Goal: Task Accomplishment & Management: Manage account settings

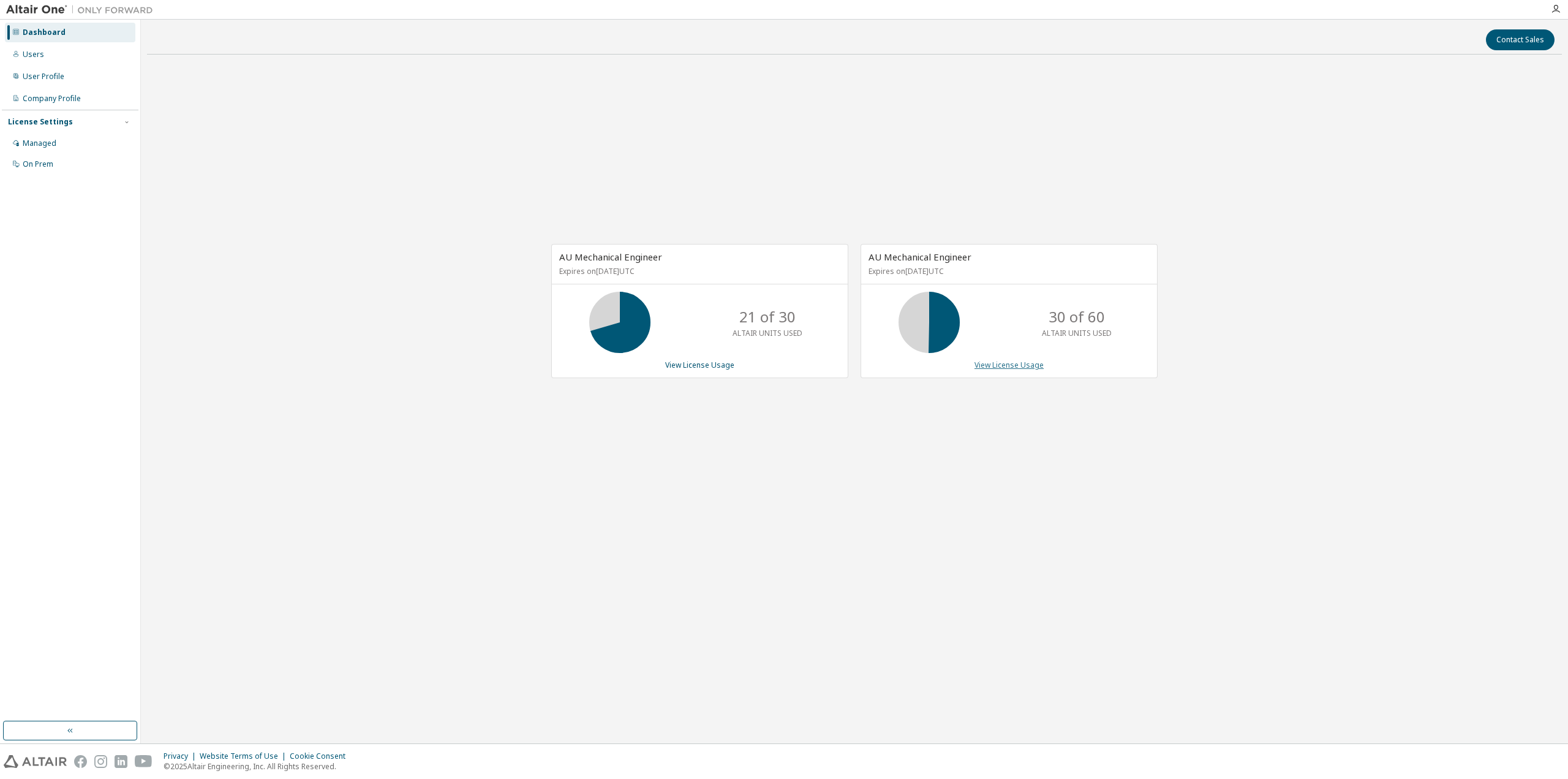
click at [1021, 364] on link "View License Usage" at bounding box center [1009, 365] width 69 height 10
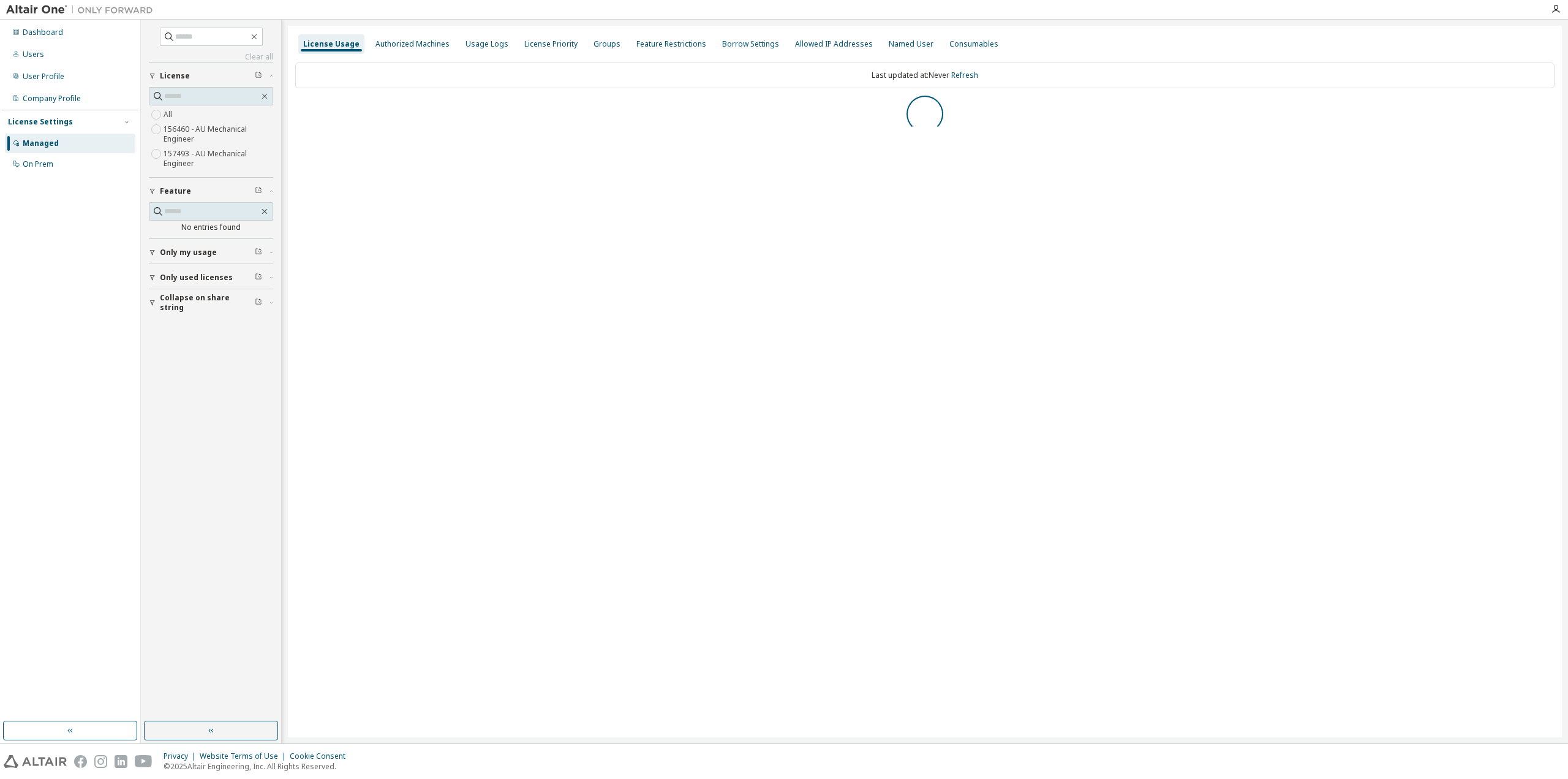
click at [213, 293] on button "Collapse on share string" at bounding box center [211, 303] width 124 height 27
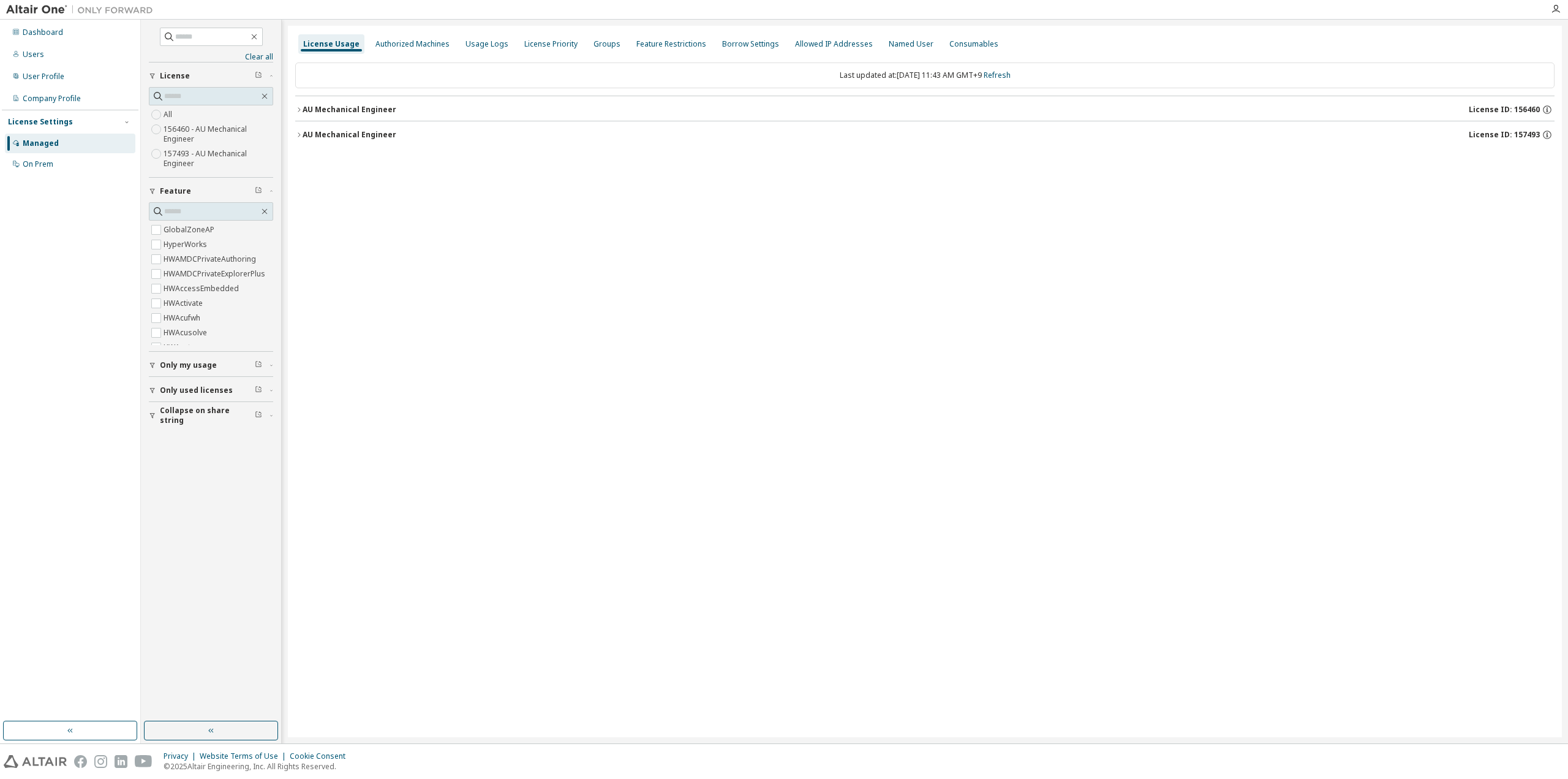
click at [174, 279] on label "HWAMDCPrivateExplorerPlus" at bounding box center [216, 274] width 104 height 15
click at [175, 276] on label "HWAMDCPrivateExplorerPlus" at bounding box center [216, 274] width 104 height 15
click at [178, 278] on span "Only used licenses" at bounding box center [196, 282] width 73 height 10
click at [185, 257] on label "HWAMDCPrivateAuthoring" at bounding box center [211, 259] width 95 height 15
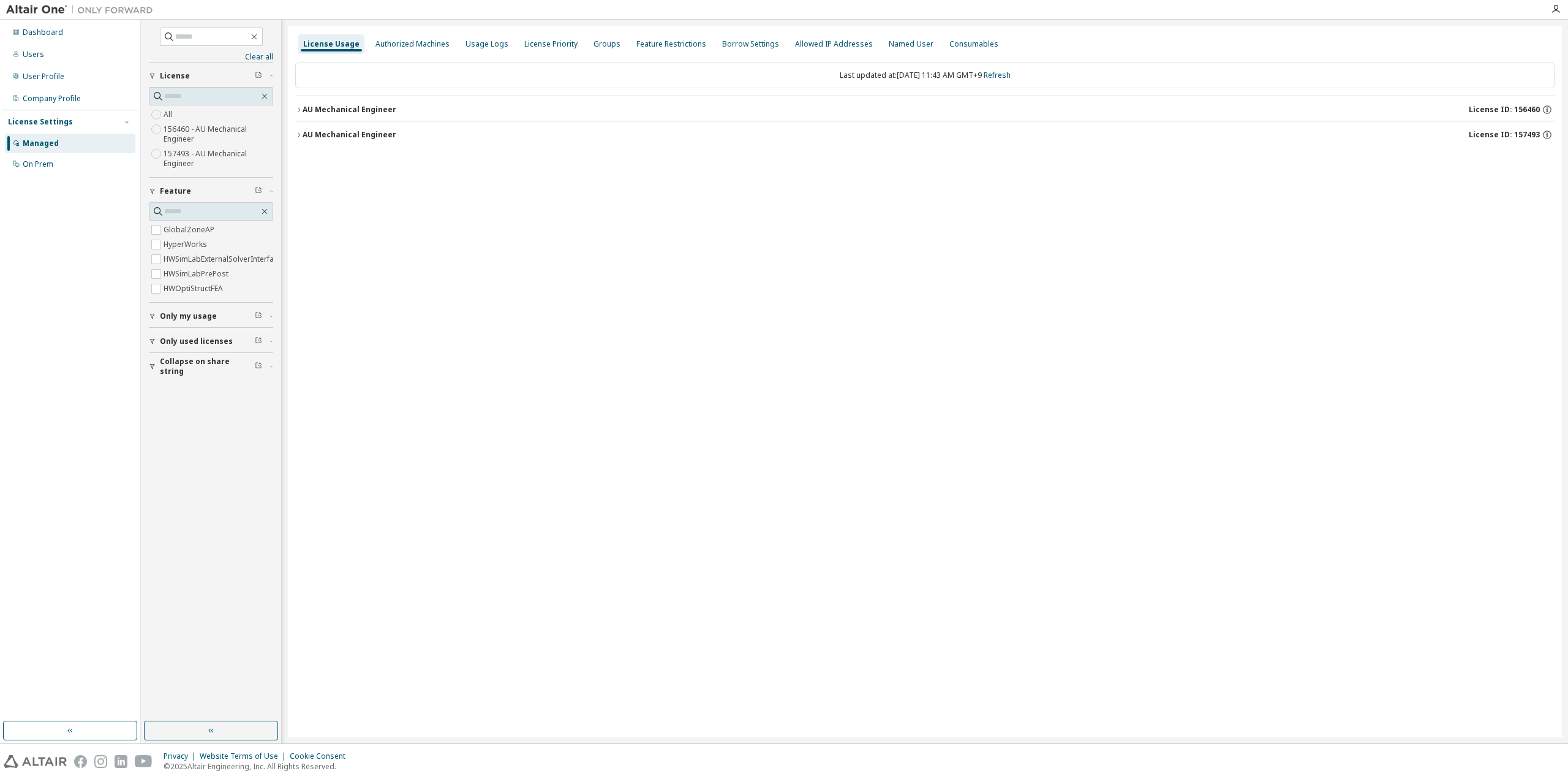
click at [185, 320] on span "Only my usage" at bounding box center [188, 316] width 57 height 10
click at [86, 428] on div "Dashboard Users User Profile Company Profile License Settings Managed On Prem" at bounding box center [70, 371] width 136 height 698
click at [1010, 76] on link "Refresh" at bounding box center [997, 74] width 27 height 10
click at [360, 139] on div "AU Mechanical Engineer License ID: 157493" at bounding box center [928, 135] width 1252 height 11
click at [360, 106] on div "AU Mechanical Engineer" at bounding box center [349, 109] width 94 height 10
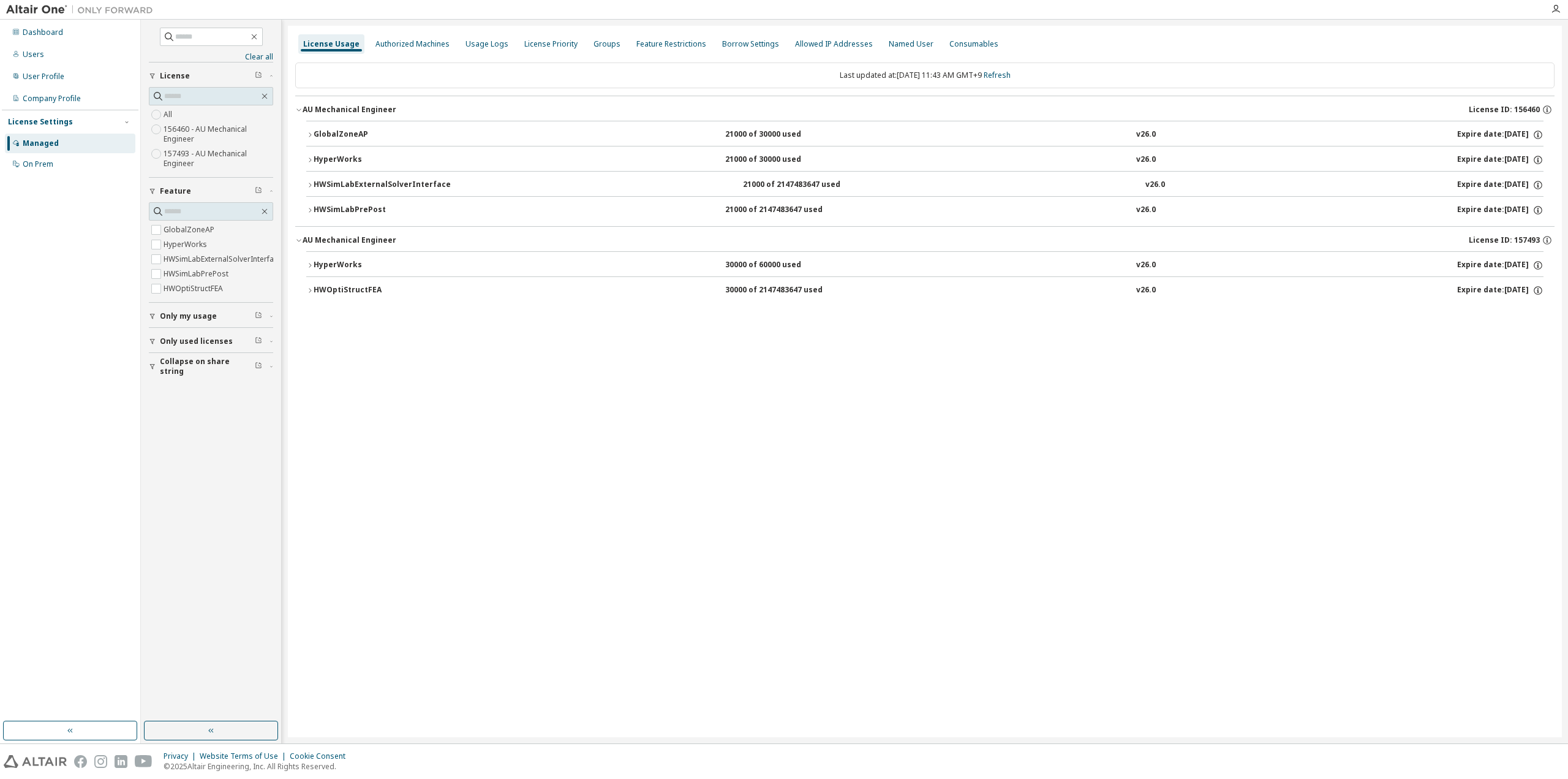
click at [336, 289] on div "HWOptiStructFEA" at bounding box center [368, 290] width 110 height 11
click at [340, 136] on div "GlobalZoneAP" at bounding box center [368, 135] width 110 height 11
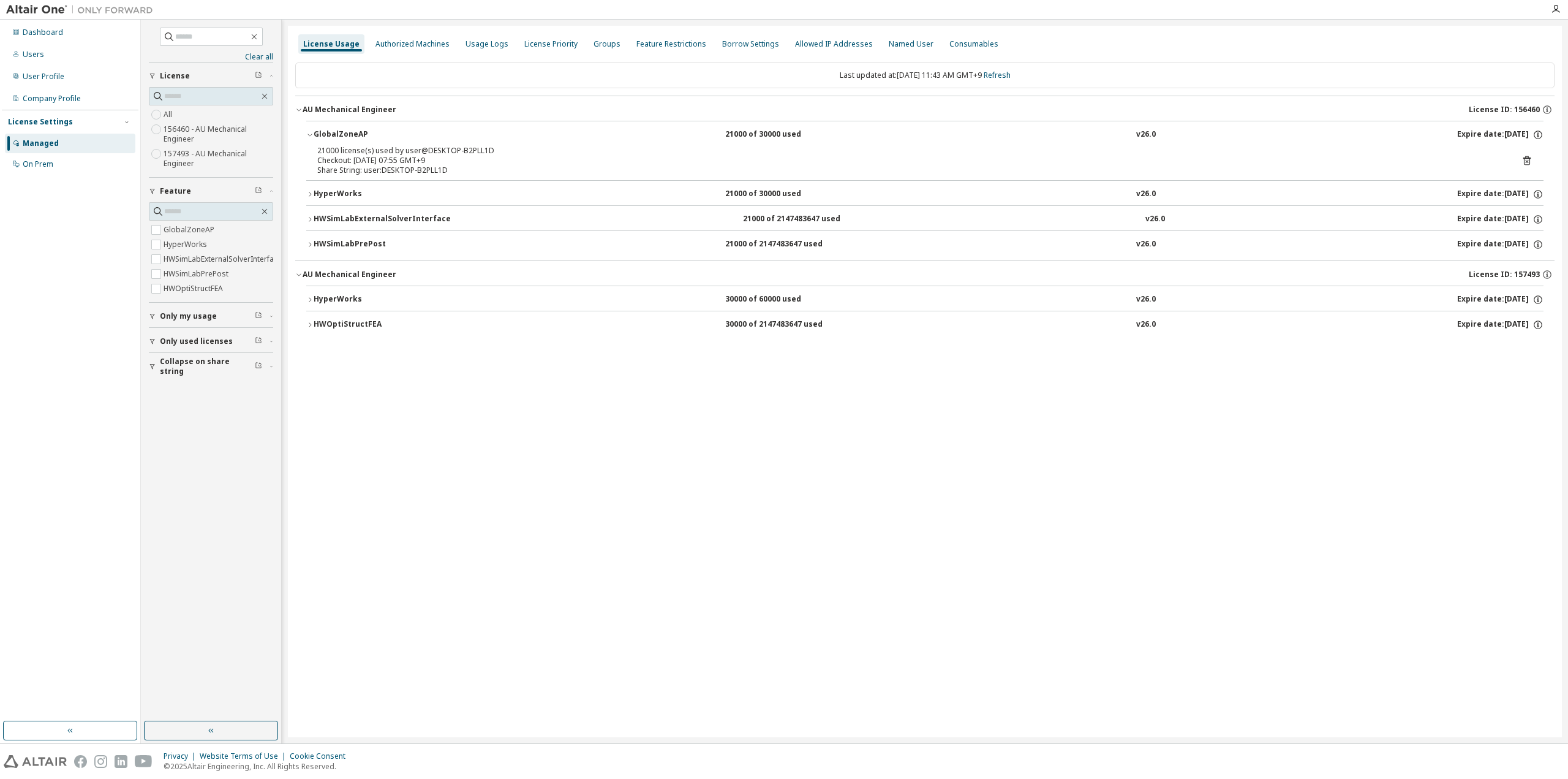
click at [340, 136] on div "GlobalZoneAP" at bounding box center [368, 135] width 110 height 11
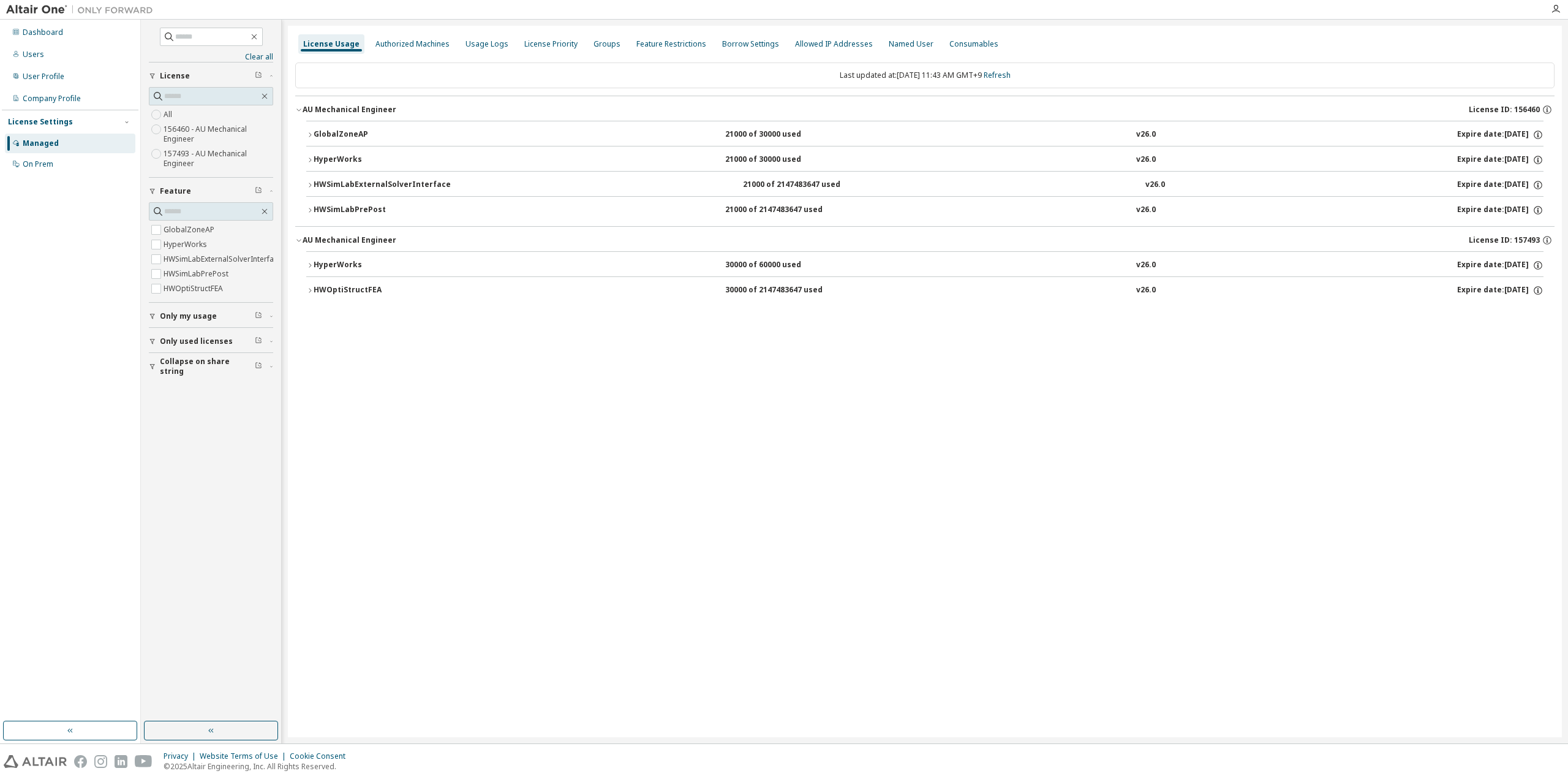
click at [336, 158] on div "HyperWorks" at bounding box center [368, 160] width 110 height 11
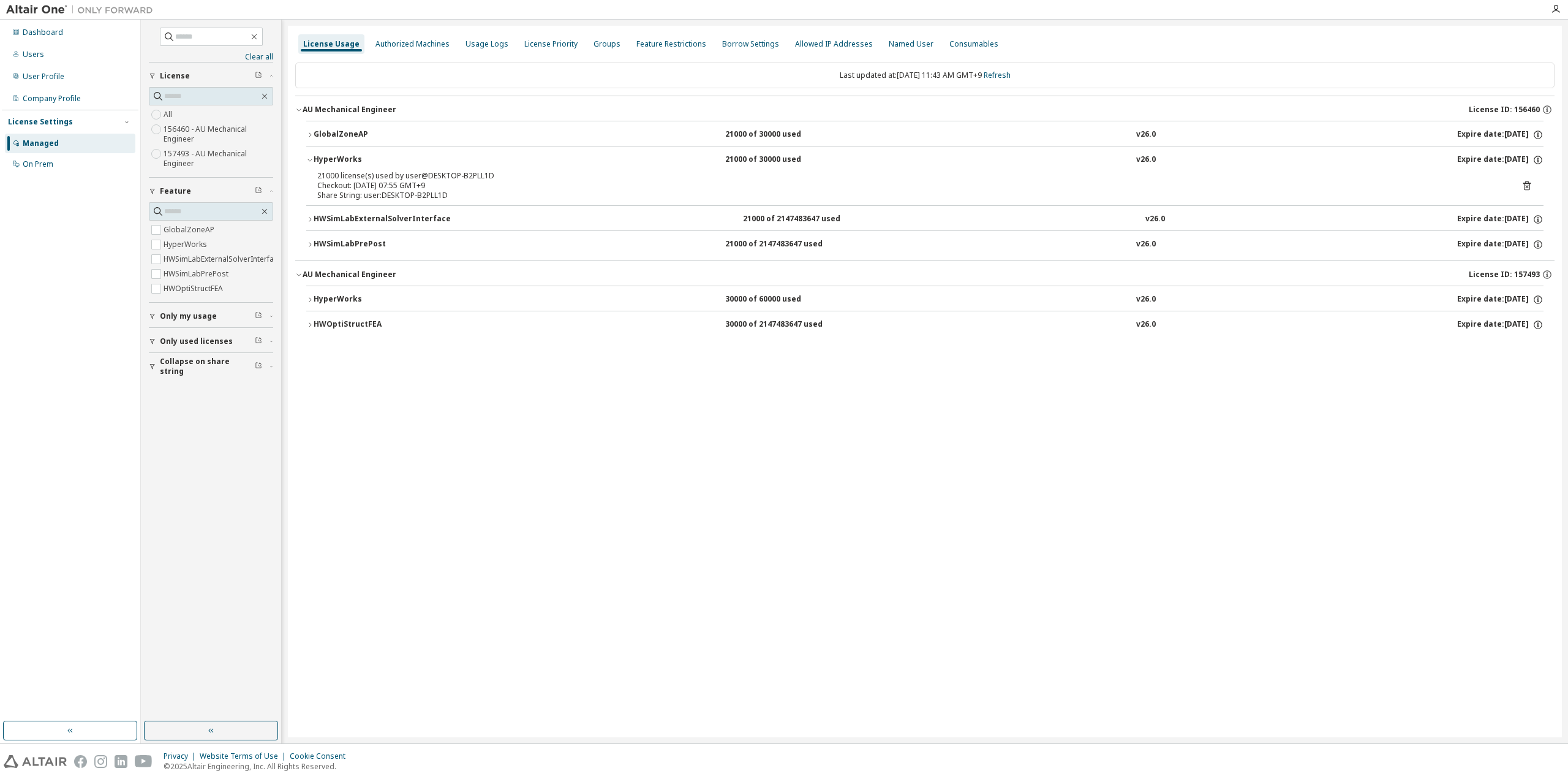
click at [336, 158] on div "HyperWorks" at bounding box center [368, 160] width 110 height 11
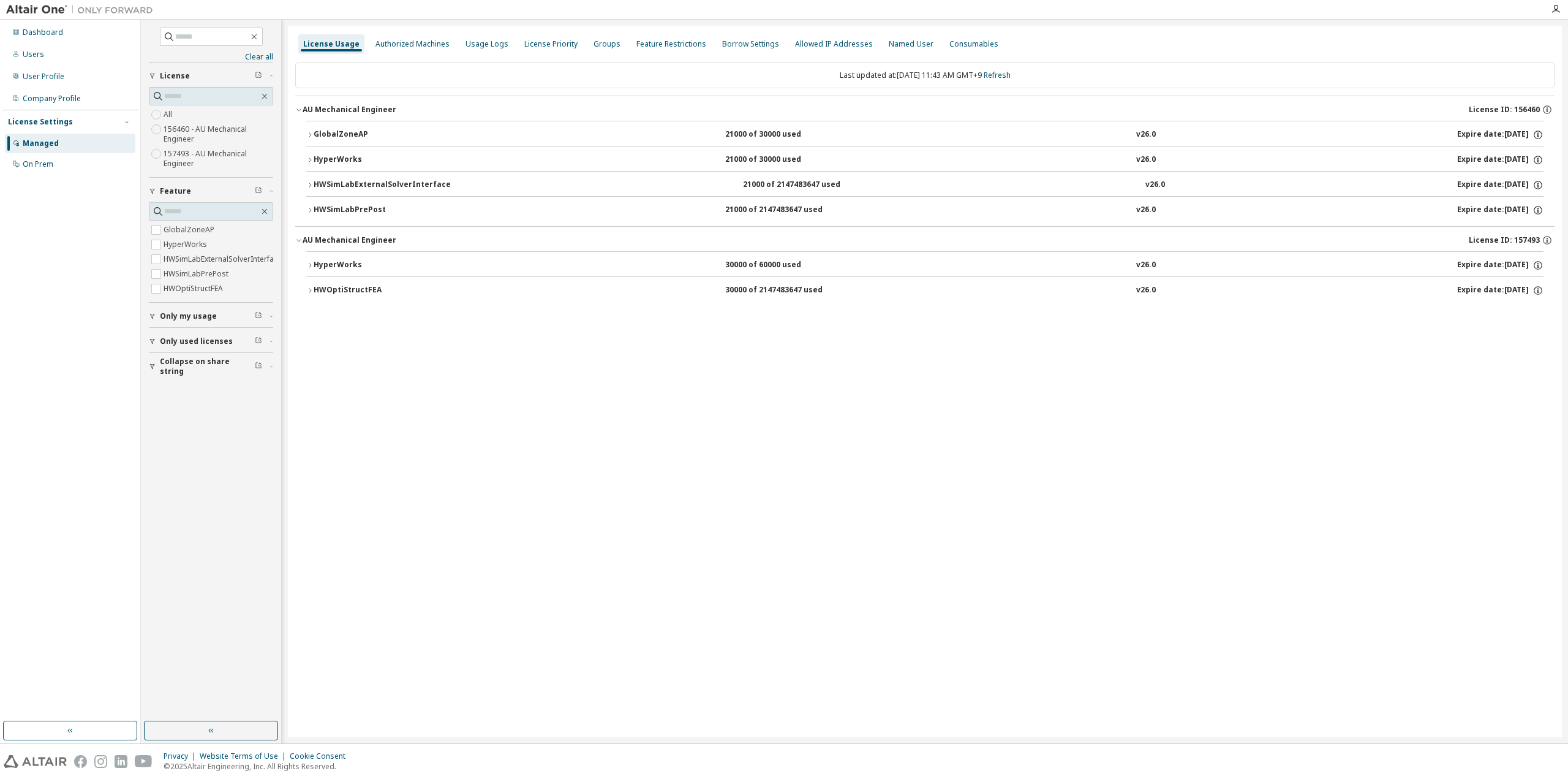
click at [329, 188] on div "HWSimLabExternalSolverInterface" at bounding box center [382, 185] width 137 height 11
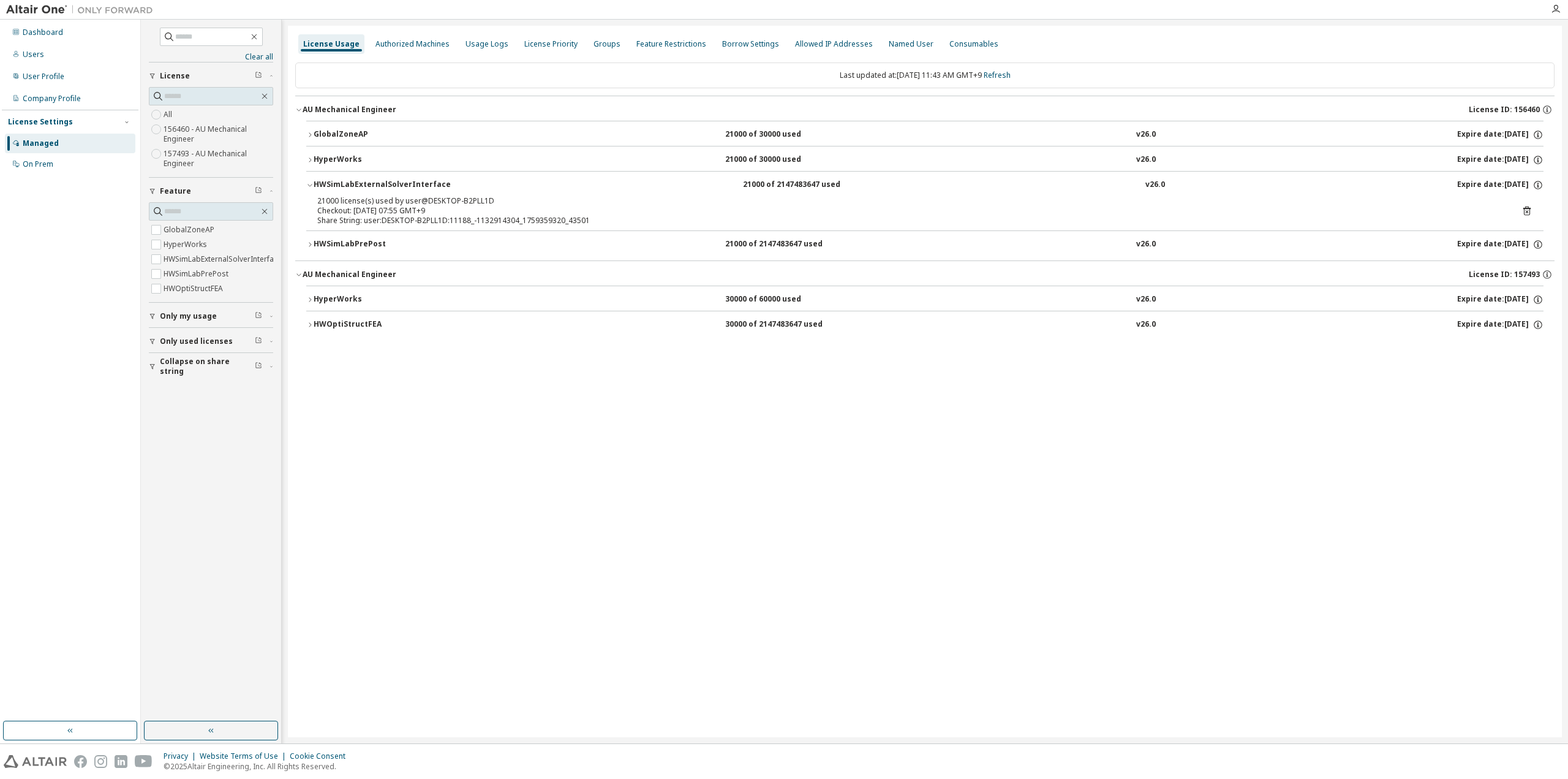
click at [329, 188] on div "HWSimLabExternalSolverInterface" at bounding box center [382, 185] width 137 height 11
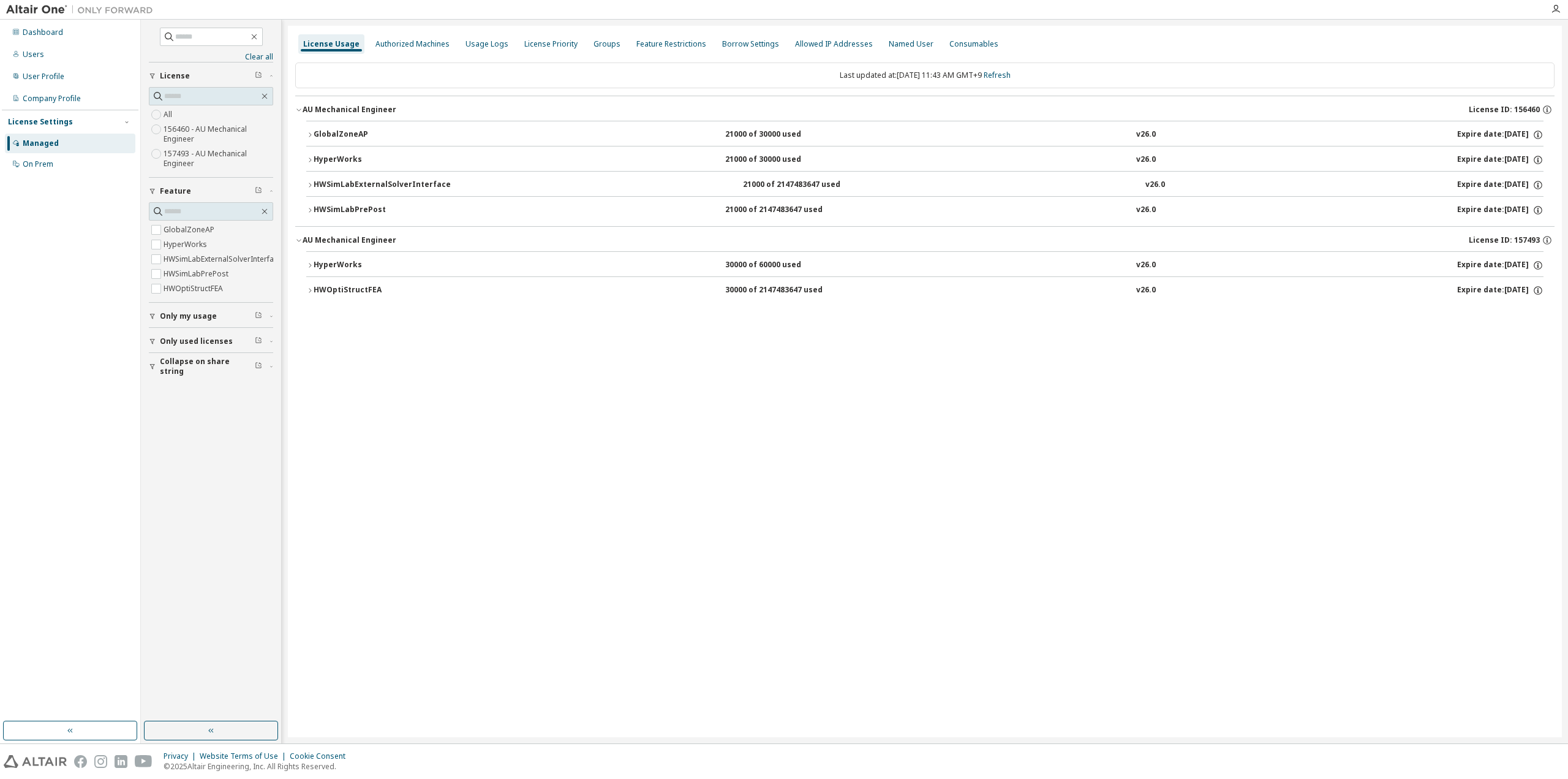
click at [333, 211] on div "HWSimLabPrePost" at bounding box center [368, 210] width 110 height 11
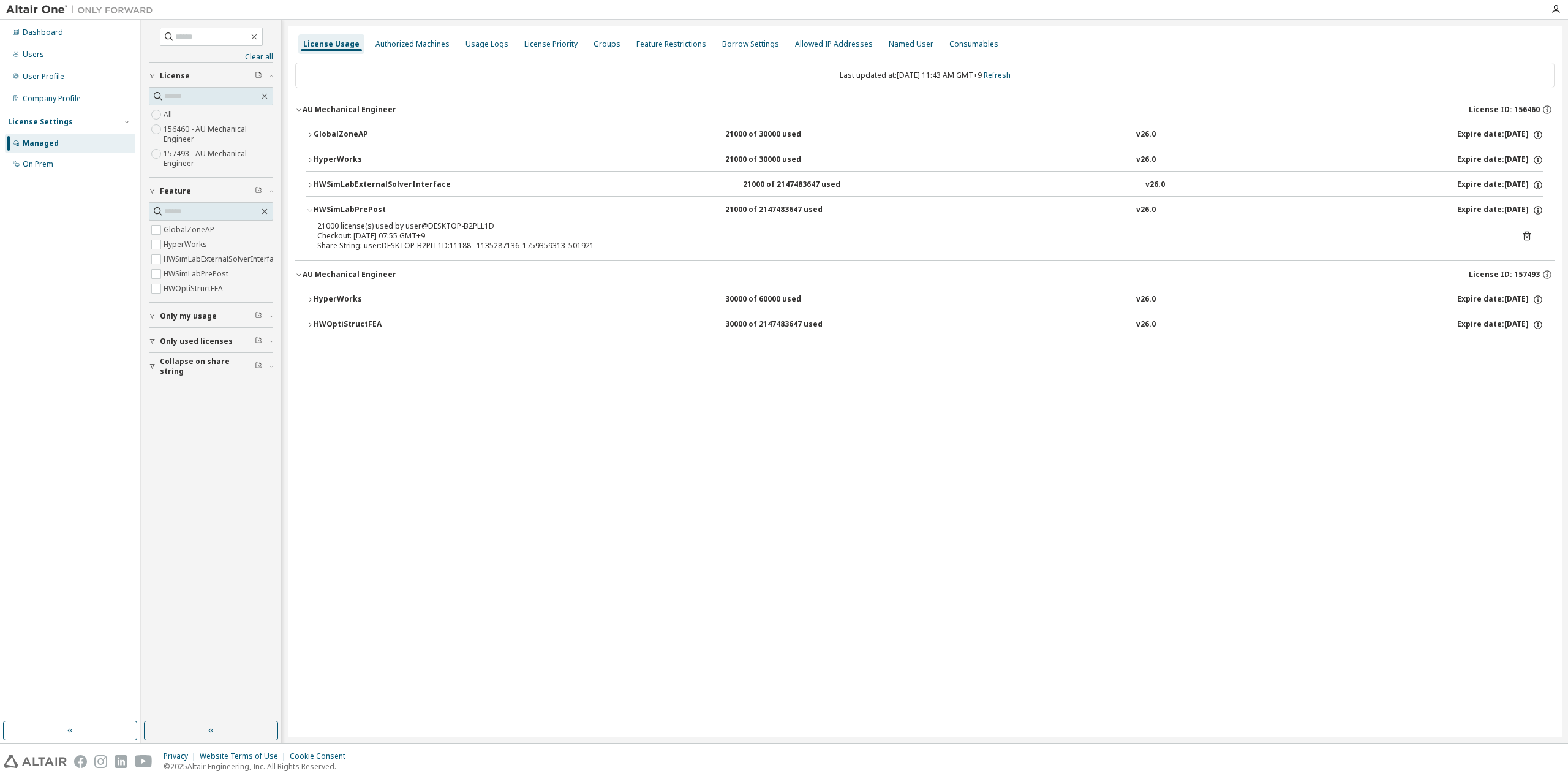
click at [333, 211] on div "HWSimLabPrePost" at bounding box center [368, 210] width 110 height 11
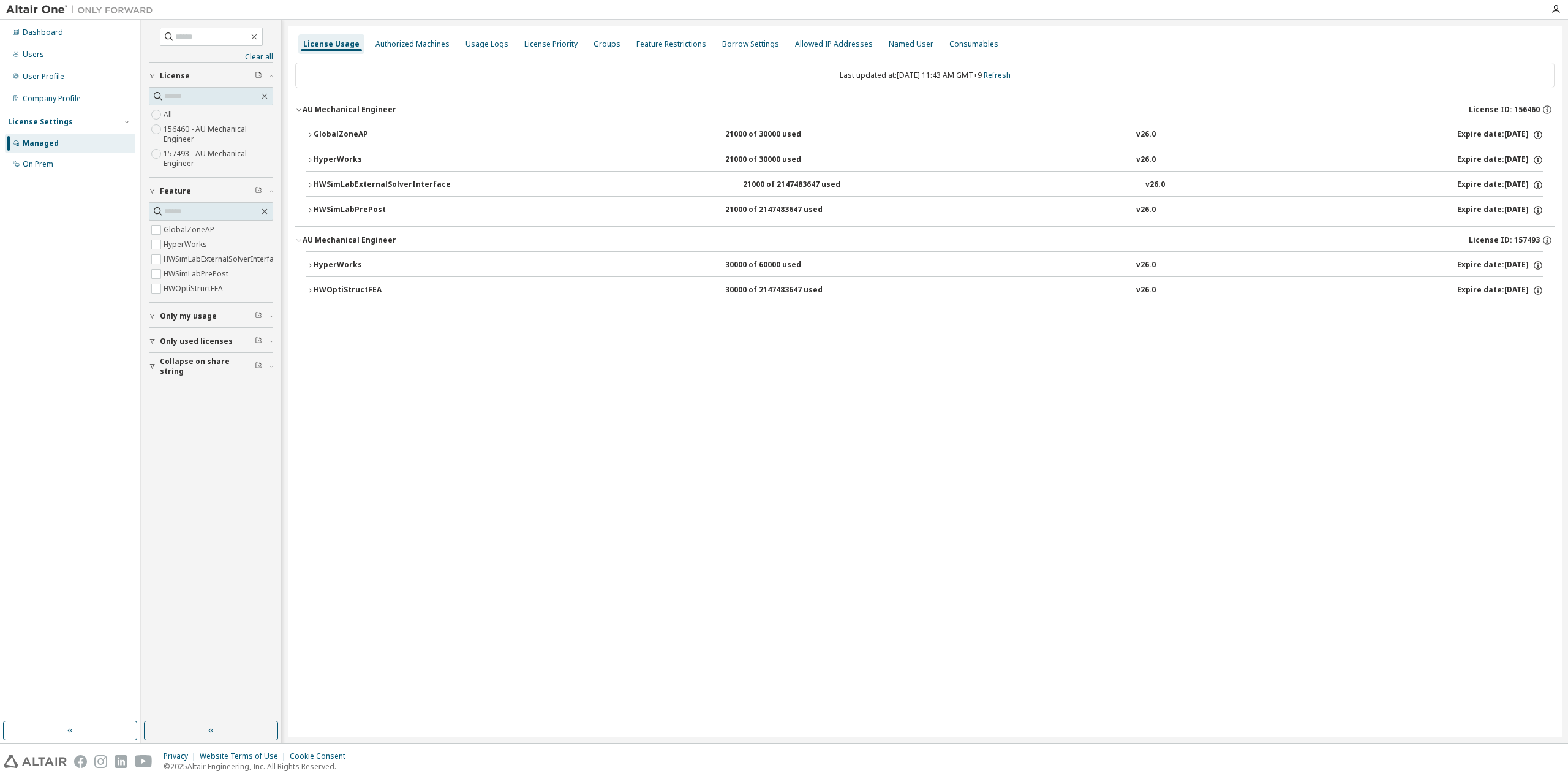
click at [699, 410] on div "License Usage Authorized Machines Usage Logs License Priority Groups Feature Re…" at bounding box center [924, 381] width 1274 height 711
click at [809, 394] on div "License Usage Authorized Machines Usage Logs License Priority Groups Feature Re…" at bounding box center [924, 381] width 1274 height 711
click at [556, 397] on div "License Usage Authorized Machines Usage Logs License Priority Groups Feature Re…" at bounding box center [924, 381] width 1274 height 711
click at [302, 109] on icon "button" at bounding box center [299, 109] width 7 height 7
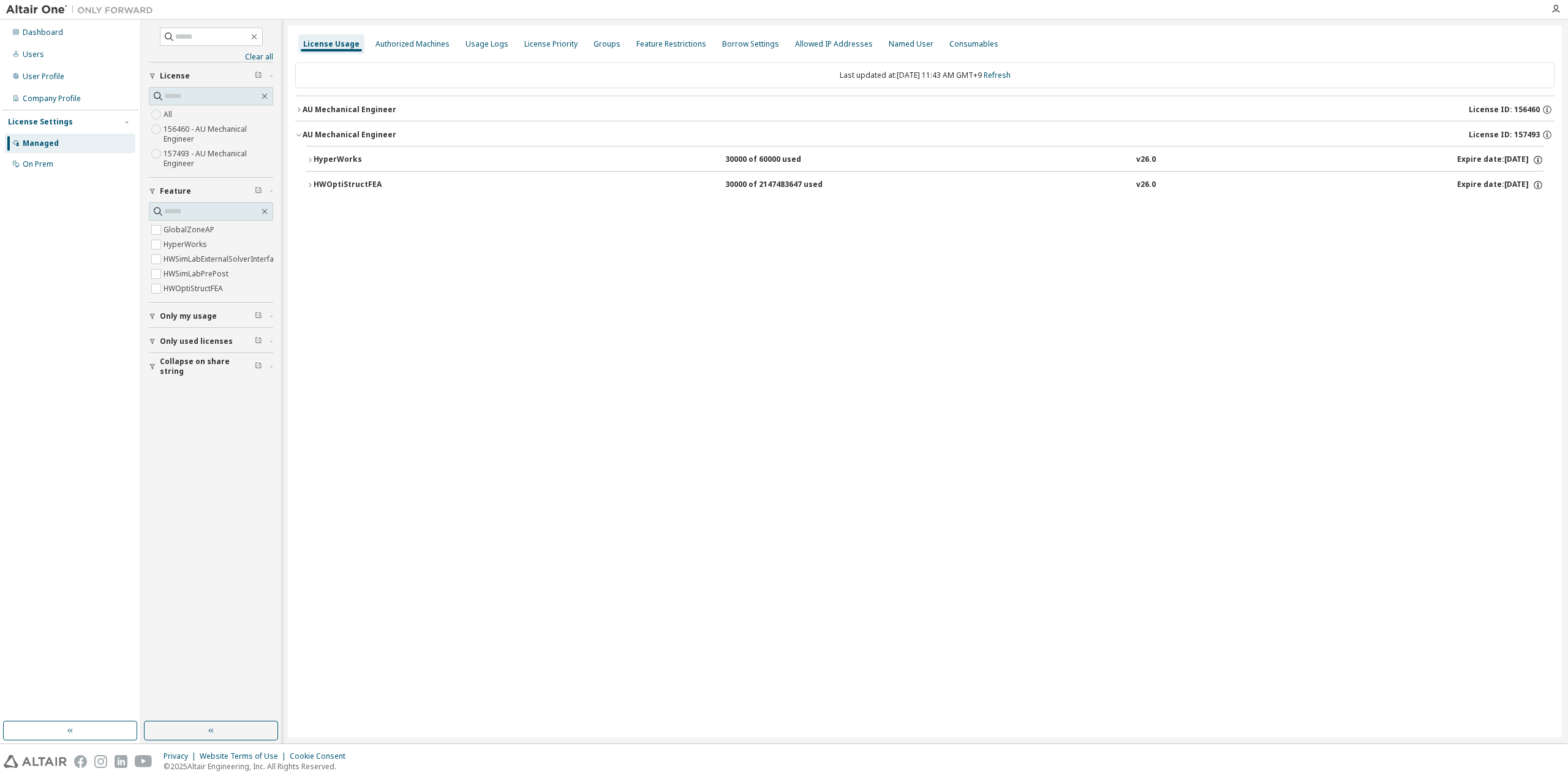
click at [302, 109] on icon "button" at bounding box center [299, 109] width 7 height 7
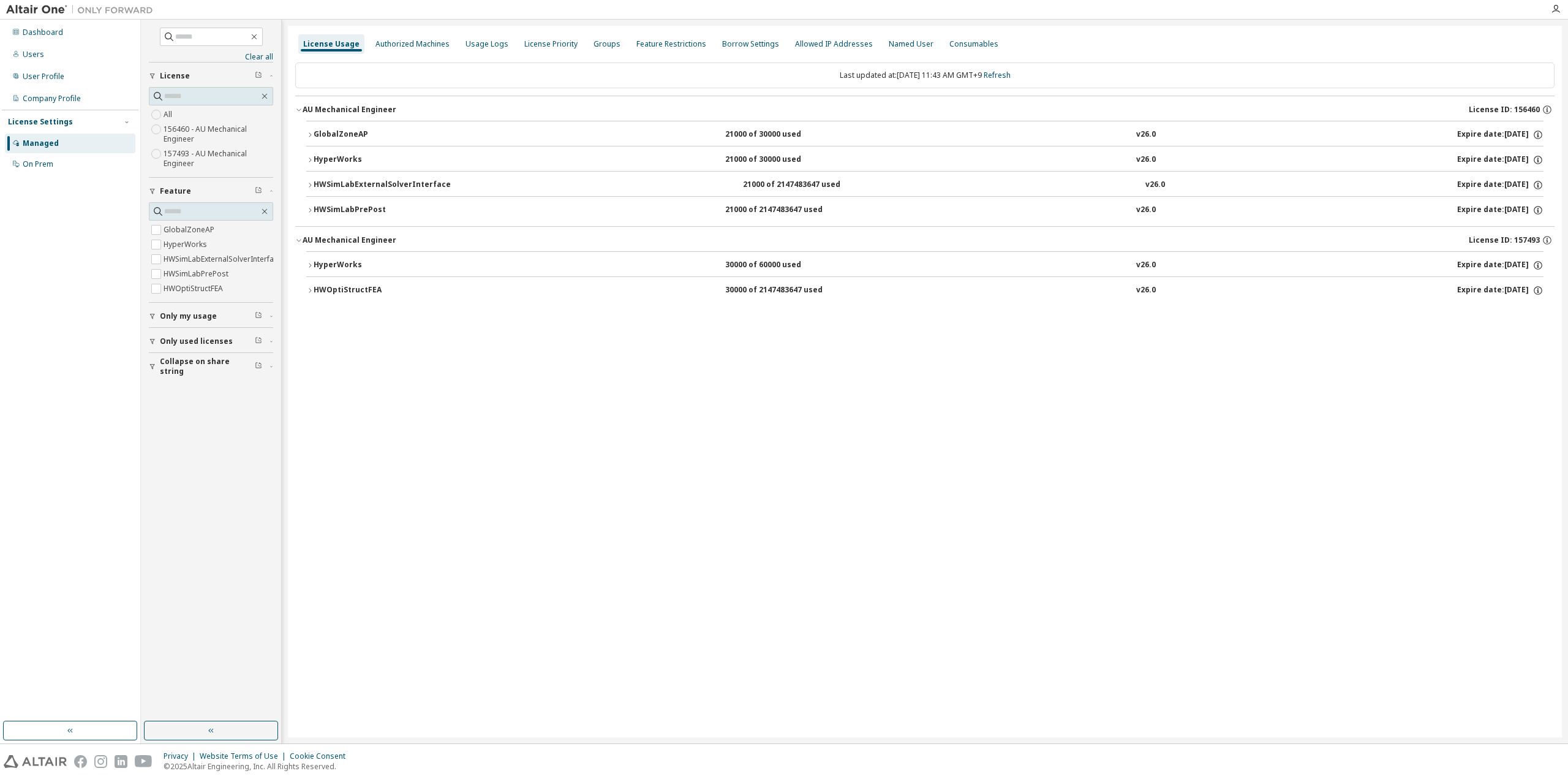
click at [328, 210] on div "HWSimLabPrePost" at bounding box center [368, 210] width 110 height 11
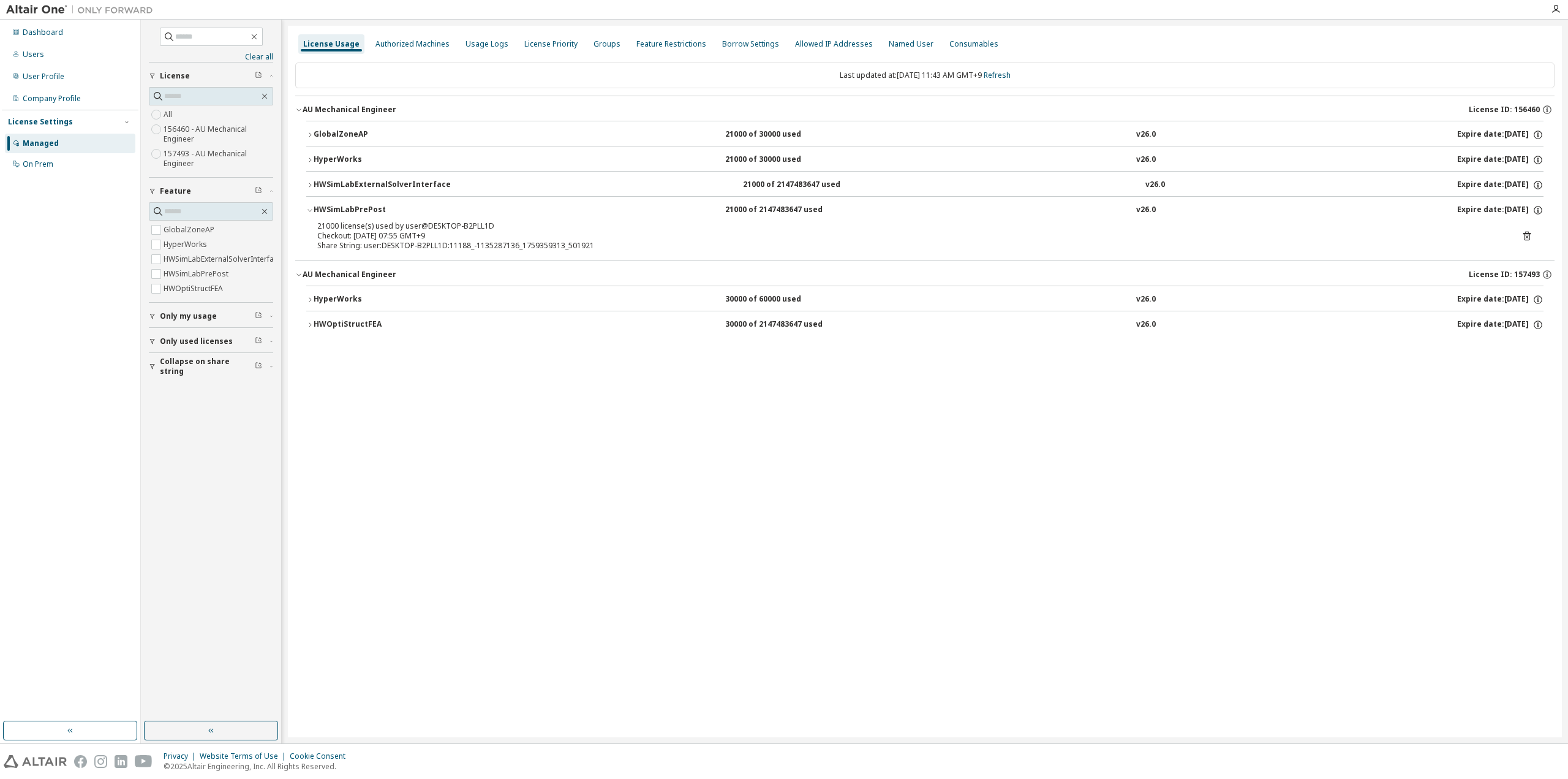
click at [328, 210] on div "HWSimLabPrePost" at bounding box center [368, 210] width 110 height 11
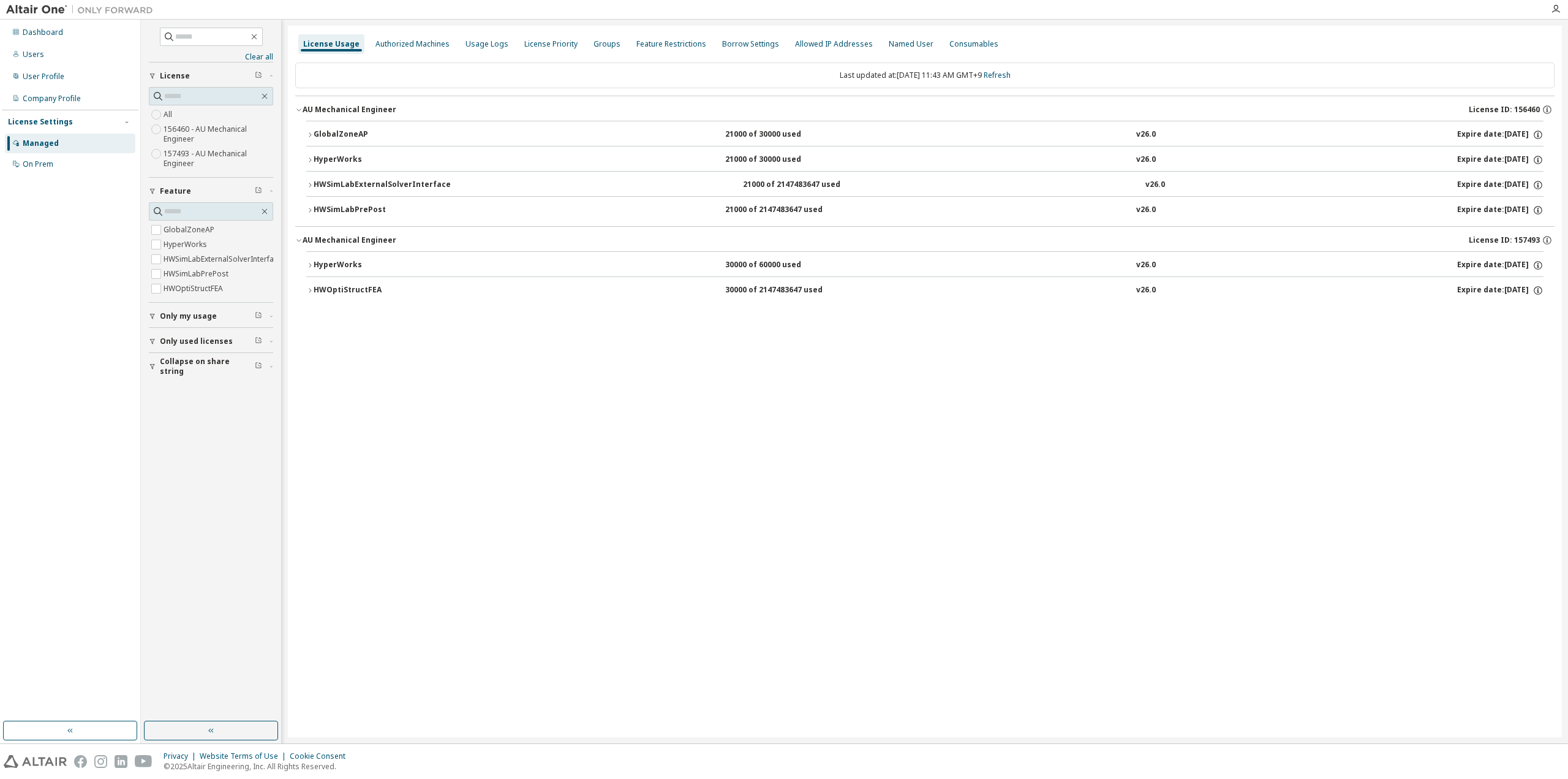
click at [346, 182] on div "HWSimLabExternalSolverInterface" at bounding box center [382, 185] width 137 height 11
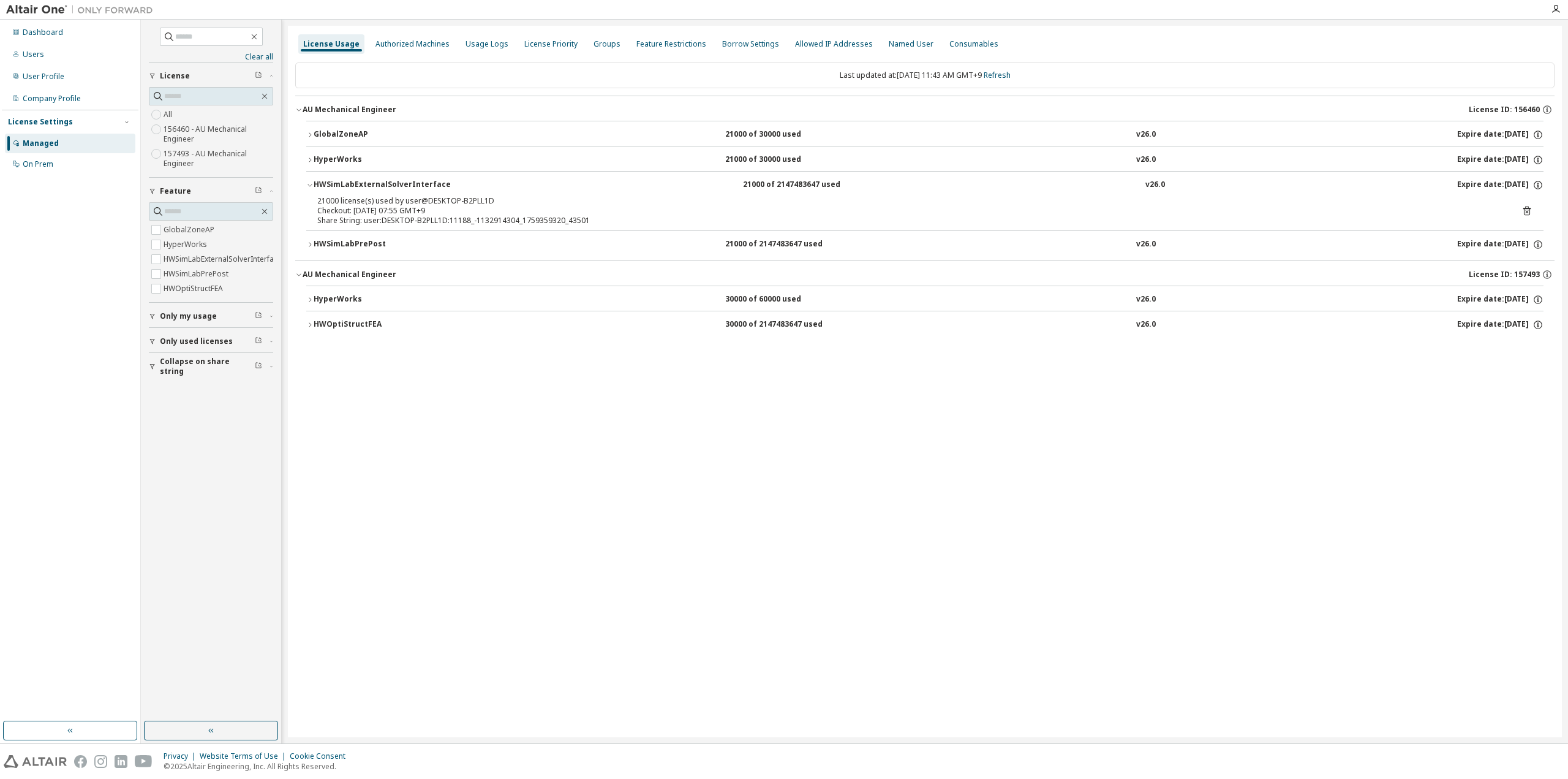
click at [346, 182] on div "HWSimLabExternalSolverInterface" at bounding box center [382, 185] width 137 height 11
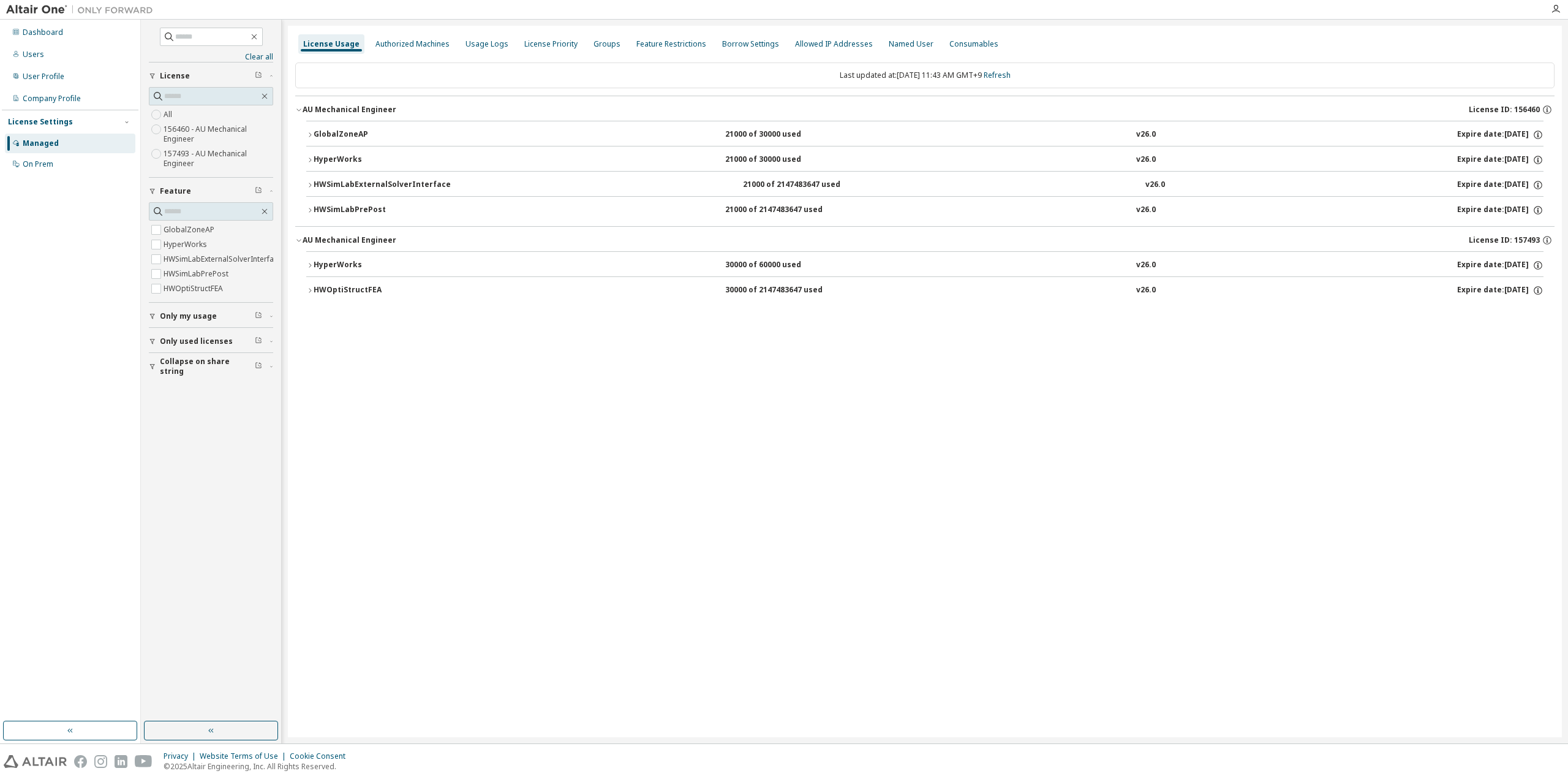
click at [498, 373] on div "License Usage Authorized Machines Usage Logs License Priority Groups Feature Re…" at bounding box center [924, 381] width 1274 height 711
click at [1010, 78] on link "Refresh" at bounding box center [997, 74] width 27 height 10
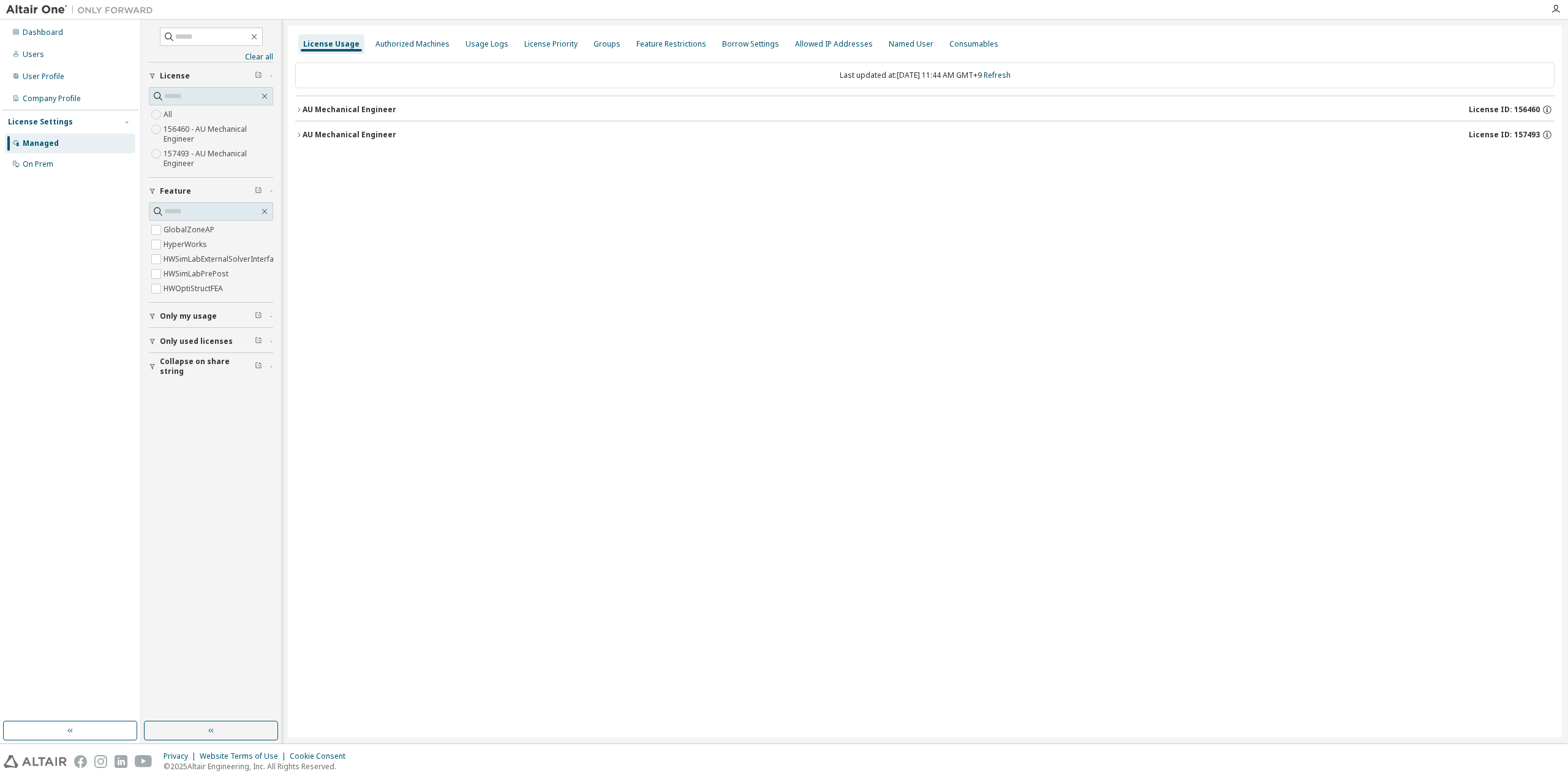
click at [1272, 33] on div "License Usage Authorized Machines Usage Logs License Priority Groups Feature Re…" at bounding box center [925, 44] width 1259 height 22
